Goal: Task Accomplishment & Management: Use online tool/utility

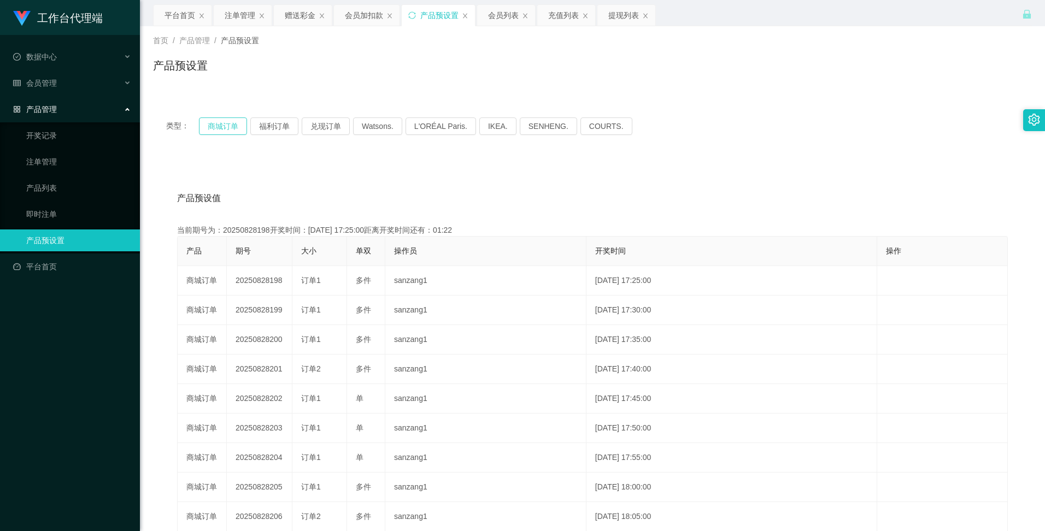
click at [234, 129] on button "商城订单" at bounding box center [223, 126] width 48 height 17
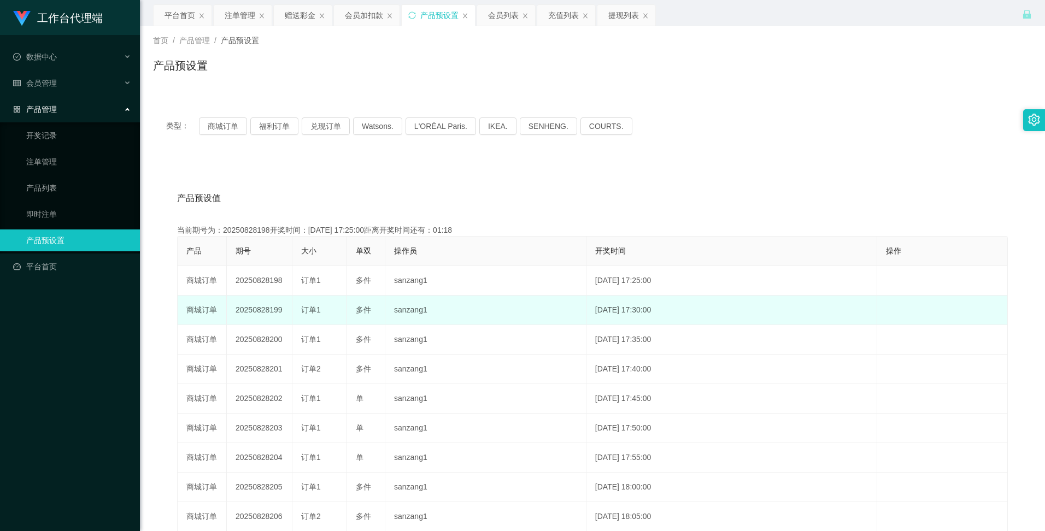
click at [249, 312] on td "20250828199" at bounding box center [260, 311] width 66 height 30
copy td "20250828199"
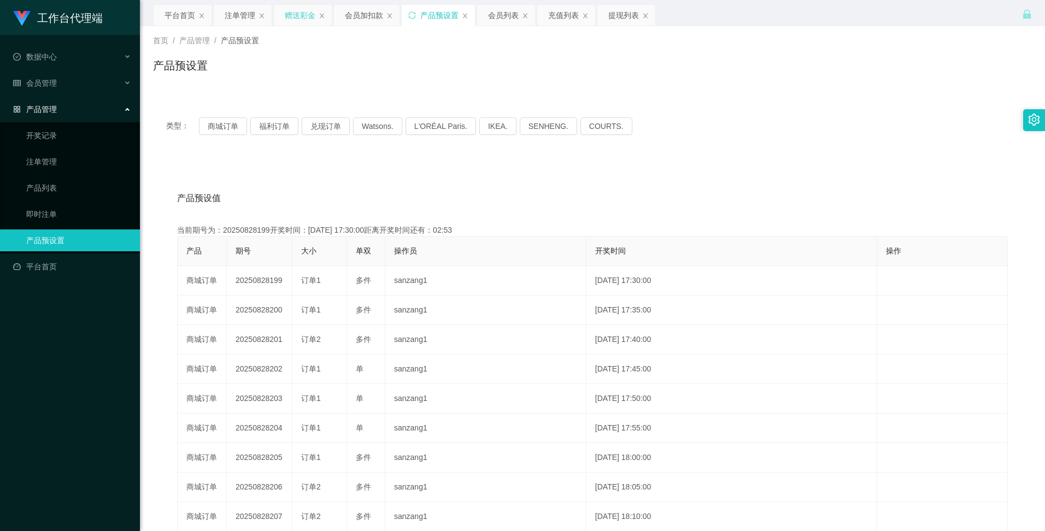
click at [307, 20] on div "赠送彩金" at bounding box center [300, 15] width 31 height 21
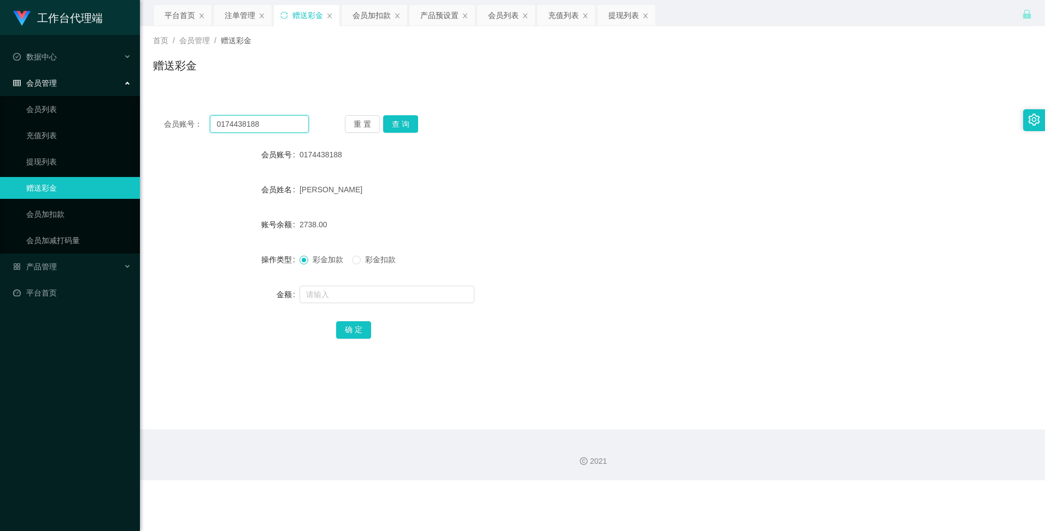
drag, startPoint x: 249, startPoint y: 121, endPoint x: 212, endPoint y: 117, distance: 37.4
click at [212, 117] on input "0174438188" at bounding box center [259, 123] width 98 height 17
paste input "NIMAD74"
type input "NIMAD74"
click at [409, 124] on button "查 询" at bounding box center [400, 123] width 35 height 17
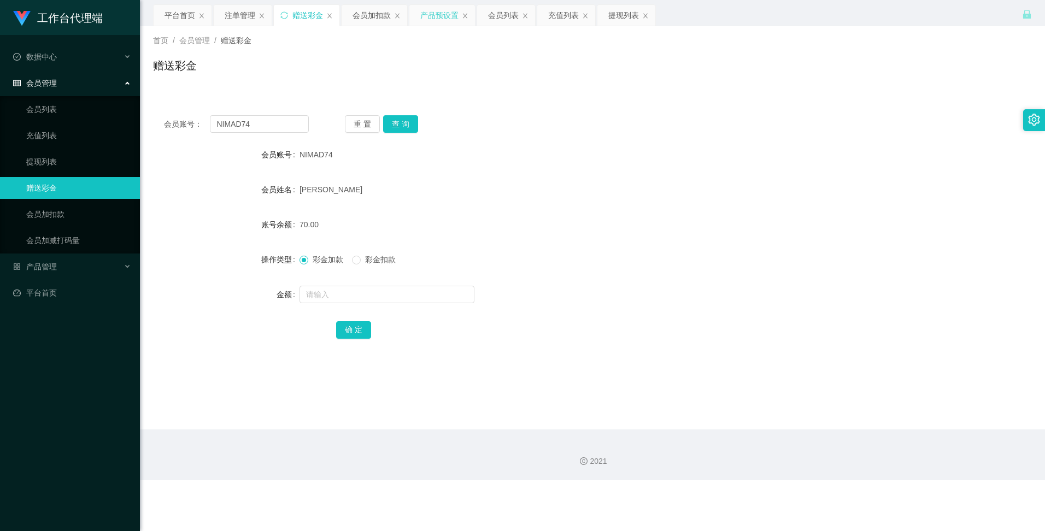
click at [437, 13] on div "产品预设置" at bounding box center [439, 15] width 38 height 21
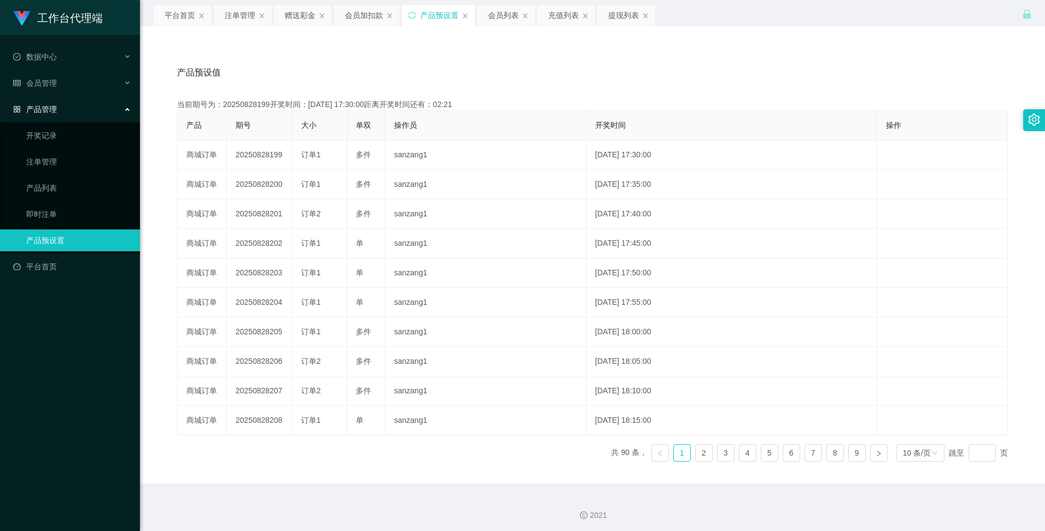
scroll to position [129, 0]
click at [307, 15] on div "赠送彩金" at bounding box center [300, 15] width 31 height 21
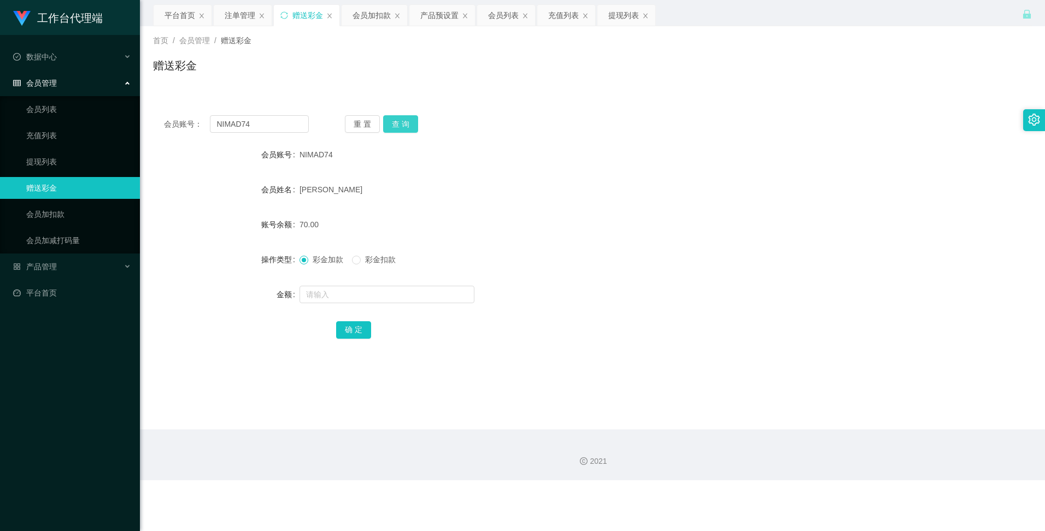
click at [405, 119] on button "查 询" at bounding box center [400, 123] width 35 height 17
click at [400, 119] on button "查 询" at bounding box center [400, 123] width 35 height 17
click at [396, 125] on button "查 询" at bounding box center [400, 123] width 35 height 17
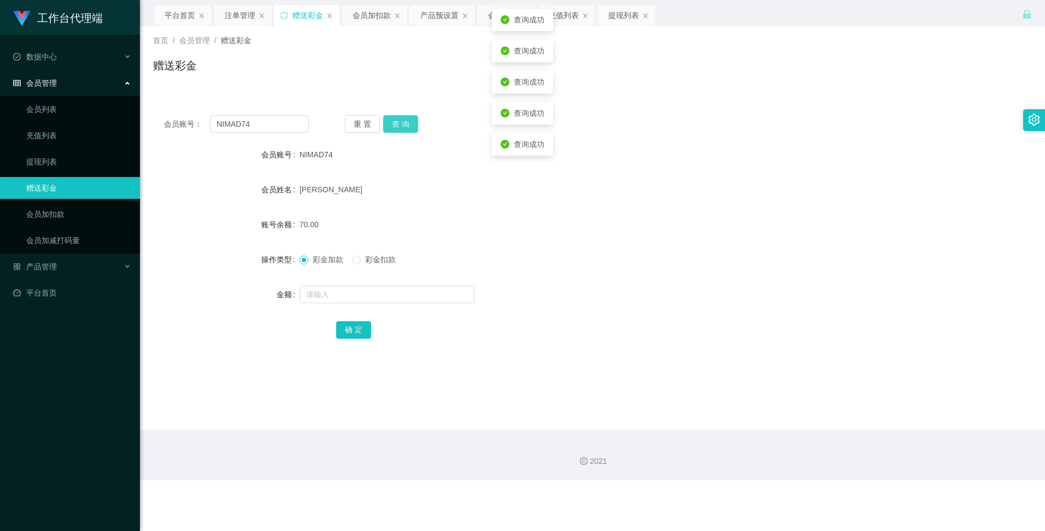
click at [396, 125] on button "查 询" at bounding box center [400, 123] width 35 height 17
click at [396, 125] on div "重 置 查 询" at bounding box center [417, 123] width 145 height 17
click at [396, 125] on button "查 询" at bounding box center [400, 123] width 35 height 17
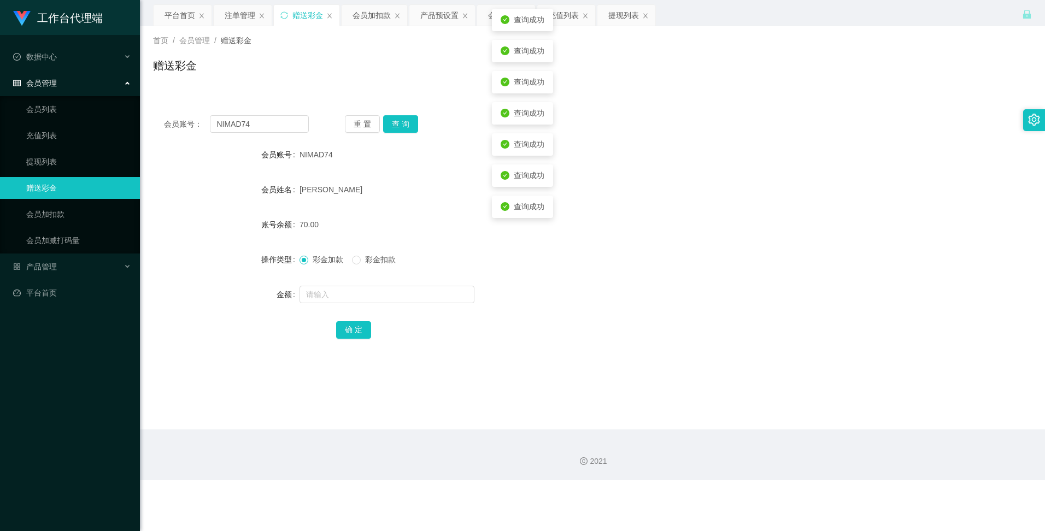
click at [444, 169] on form "会员账号 NIMAD74 会员姓名 [PERSON_NAME] SIM 账号余额 70.00 操作类型 彩金加款 彩金扣款 金额 确 定" at bounding box center [592, 242] width 879 height 197
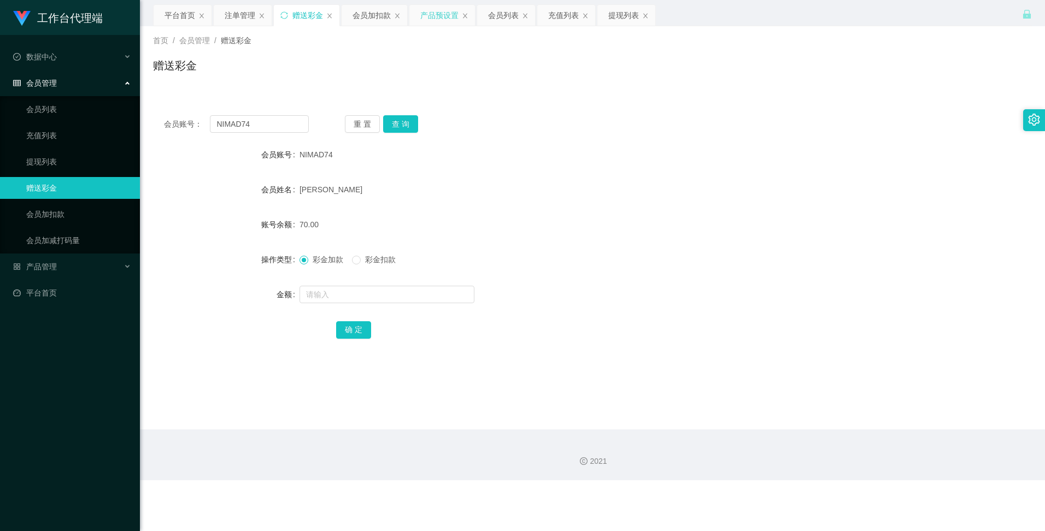
click at [442, 19] on div "产品预设置" at bounding box center [439, 15] width 38 height 21
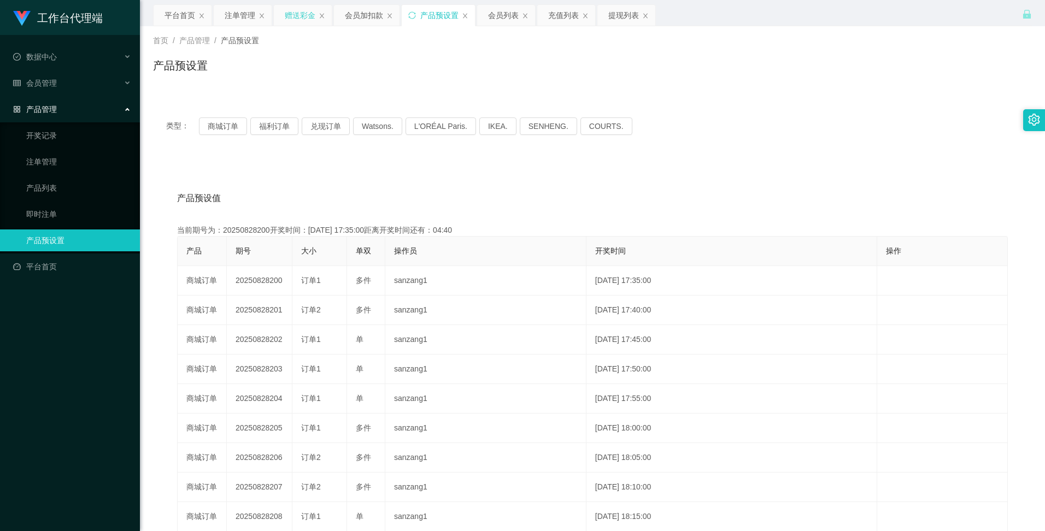
click at [308, 18] on div "赠送彩金" at bounding box center [300, 15] width 31 height 21
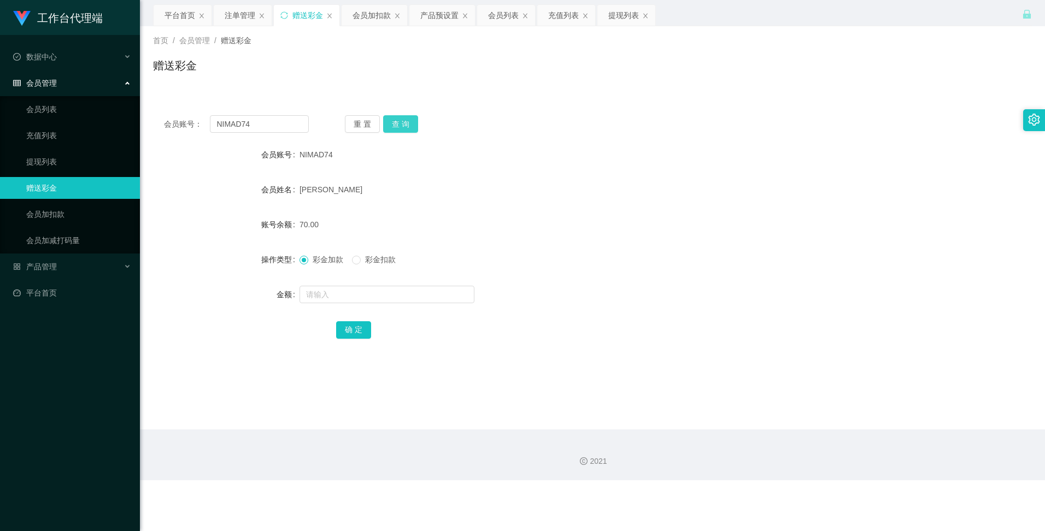
click at [396, 119] on button "查 询" at bounding box center [400, 123] width 35 height 17
drag, startPoint x: 270, startPoint y: 118, endPoint x: 208, endPoint y: 119, distance: 62.3
click at [212, 119] on input "NIMAD74" at bounding box center [259, 123] width 98 height 17
click at [245, 16] on div "注单管理" at bounding box center [240, 15] width 31 height 21
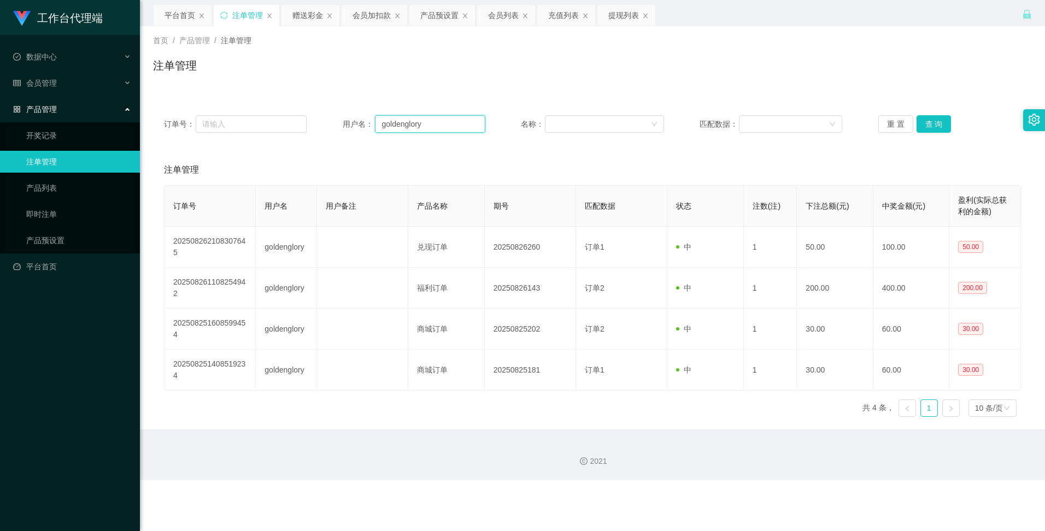
drag, startPoint x: 438, startPoint y: 121, endPoint x: 350, endPoint y: 128, distance: 88.3
click at [352, 125] on div "用户名： goldenglory" at bounding box center [414, 123] width 143 height 17
paste input "NIMAD74"
type input "NIMAD74"
click at [932, 122] on button "查 询" at bounding box center [934, 123] width 35 height 17
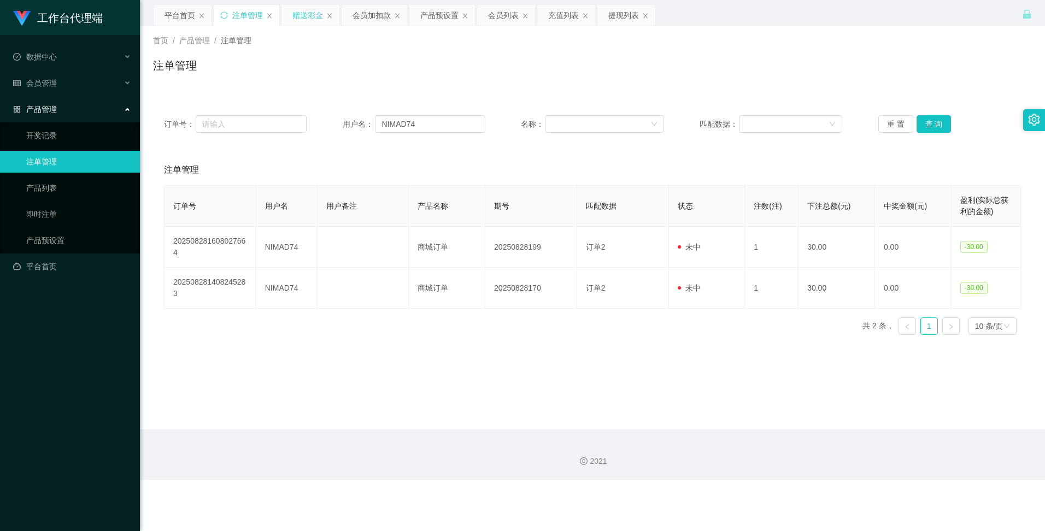
click at [306, 14] on div "赠送彩金" at bounding box center [307, 15] width 31 height 21
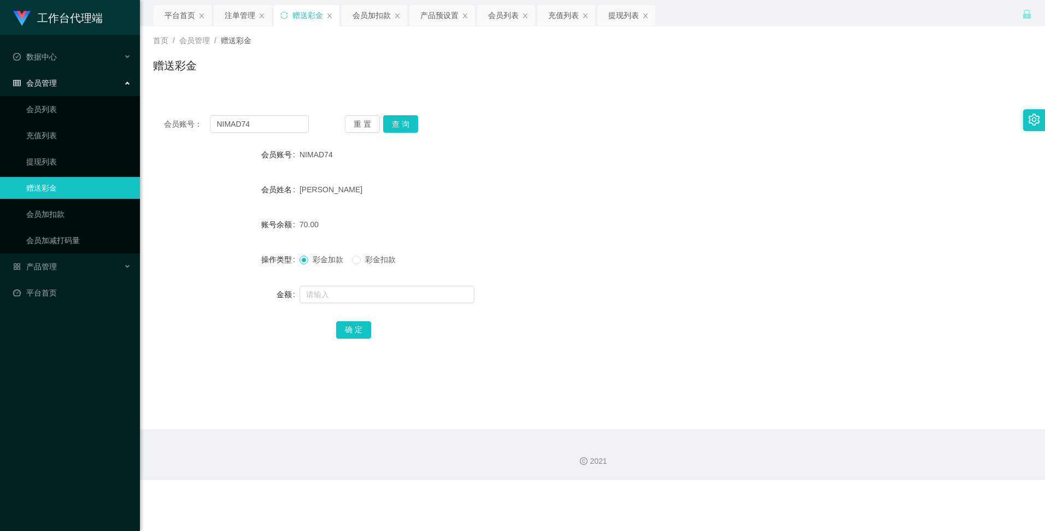
click at [418, 121] on div "重 置 查 询" at bounding box center [417, 123] width 145 height 17
click at [407, 121] on button "查 询" at bounding box center [400, 123] width 35 height 17
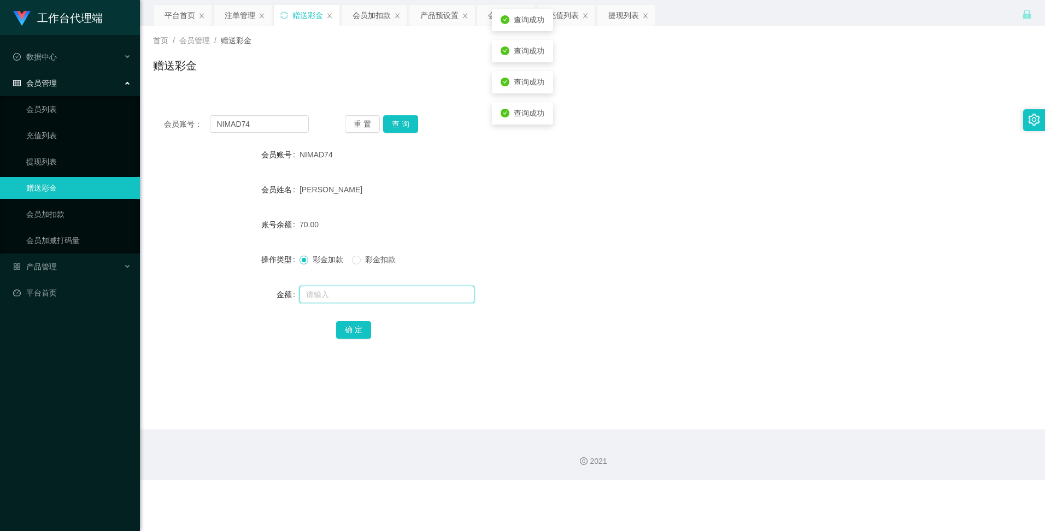
click at [329, 294] on input "text" at bounding box center [387, 294] width 175 height 17
type input "60"
click at [351, 327] on button "确 定" at bounding box center [353, 329] width 35 height 17
